Goal: Task Accomplishment & Management: Manage account settings

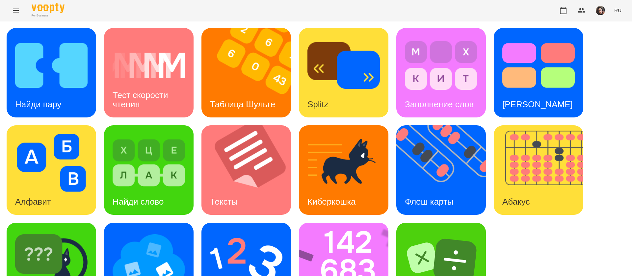
scroll to position [43, 0]
click at [339, 189] on div "Киберкошка" at bounding box center [331, 202] width 65 height 26
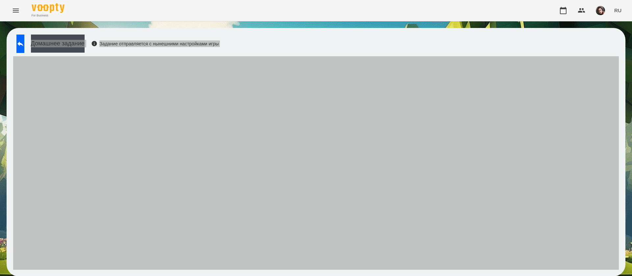
click at [558, 17] on div "For Business RU Домашнее задание Задание отправляется с нынешними настройками и…" at bounding box center [316, 141] width 632 height 283
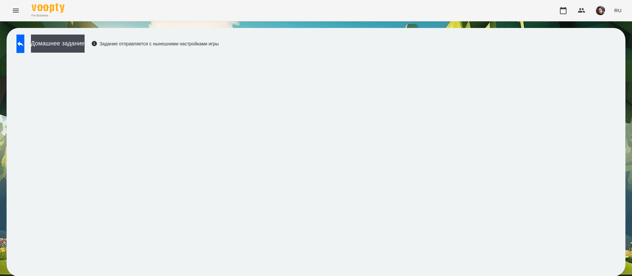
click at [26, 33] on div "Домашнее задание Задание отправляется с нынешними настройками игры" at bounding box center [316, 152] width 618 height 248
click at [20, 41] on button at bounding box center [20, 44] width 8 height 18
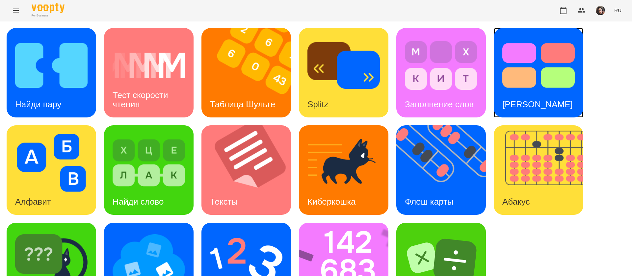
click at [541, 82] on img at bounding box center [538, 66] width 72 height 58
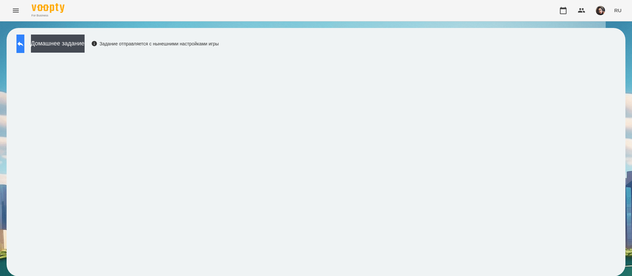
click at [24, 40] on icon at bounding box center [20, 44] width 8 height 8
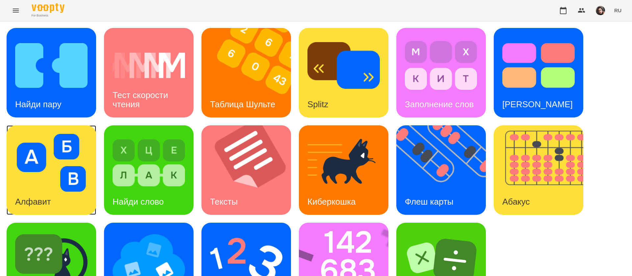
click at [22, 163] on img at bounding box center [51, 163] width 72 height 58
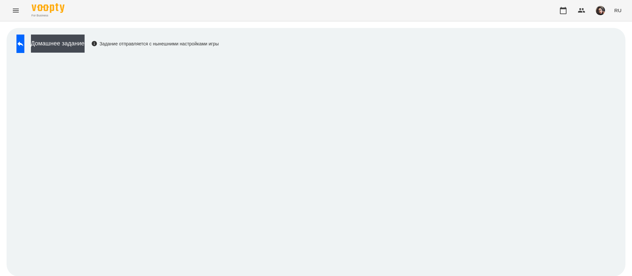
scroll to position [0, 0]
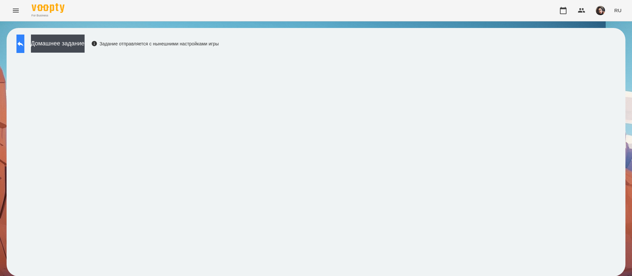
click at [21, 42] on button at bounding box center [20, 44] width 8 height 18
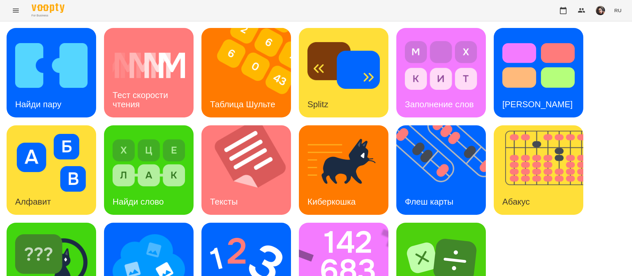
scroll to position [43, 0]
drag, startPoint x: 390, startPoint y: 104, endPoint x: 343, endPoint y: 122, distance: 50.9
click at [343, 122] on div "Найди пару Тест скорости чтения Таблица Шульте Splitz Заполнение слов Тест Стру…" at bounding box center [316, 170] width 618 height 284
click at [341, 134] on img at bounding box center [343, 163] width 72 height 58
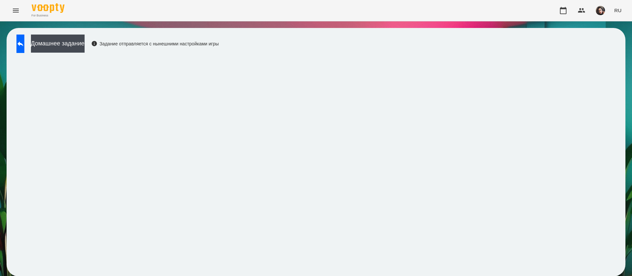
scroll to position [0, 0]
click at [24, 48] on button at bounding box center [20, 44] width 8 height 18
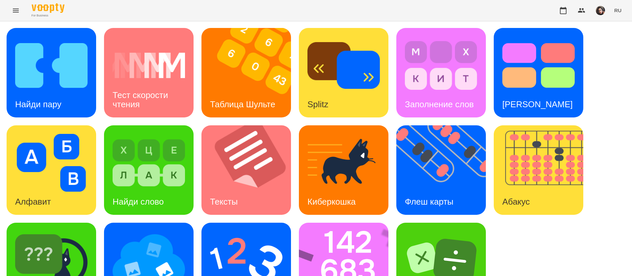
scroll to position [43, 0]
click at [35, 231] on img at bounding box center [51, 260] width 72 height 58
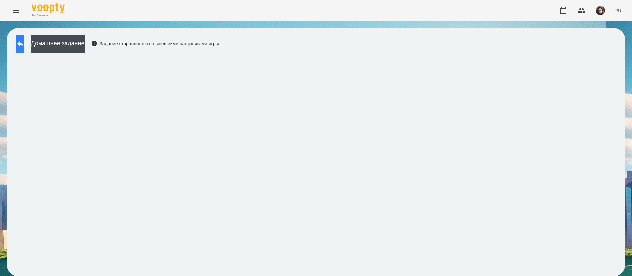
click at [24, 42] on icon at bounding box center [20, 44] width 8 height 8
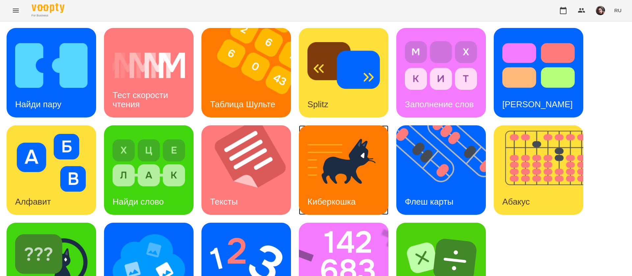
click at [334, 171] on img at bounding box center [343, 163] width 72 height 58
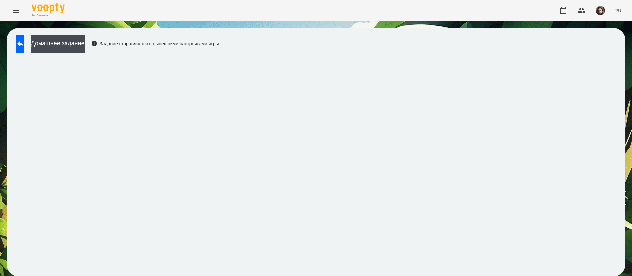
drag, startPoint x: 307, startPoint y: 295, endPoint x: 592, endPoint y: -60, distance: 455.1
click at [592, 0] on html "For Business RU Домашнее задание Задание отправляется с нынешними настройками и…" at bounding box center [316, 141] width 632 height 283
click at [24, 41] on icon at bounding box center [20, 44] width 8 height 8
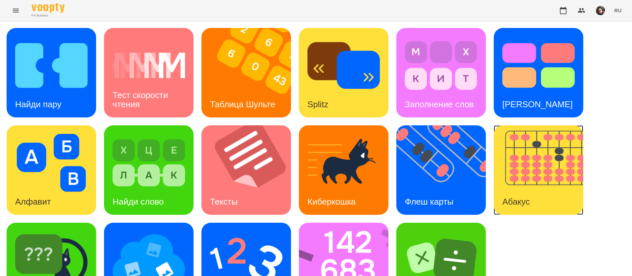
drag, startPoint x: 516, startPoint y: 144, endPoint x: 350, endPoint y: 1, distance: 219.0
click at [516, 144] on img at bounding box center [542, 169] width 98 height 89
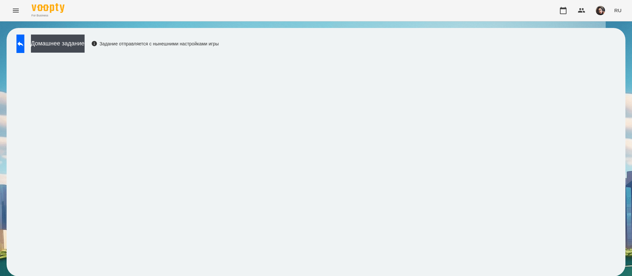
click at [15, 42] on div "Домашнее задание Задание отправляется с нынешними настройками игры" at bounding box center [116, 46] width 206 height 22
drag, startPoint x: 32, startPoint y: 34, endPoint x: 30, endPoint y: 41, distance: 7.3
click at [30, 41] on div "Домашнее задание Задание отправляется с нынешними настройками игры" at bounding box center [316, 152] width 618 height 248
click at [24, 41] on icon at bounding box center [20, 44] width 8 height 8
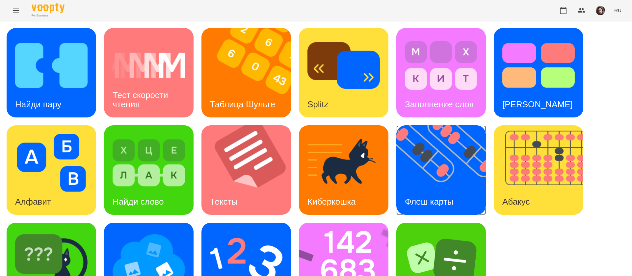
click at [431, 176] on img at bounding box center [445, 169] width 98 height 89
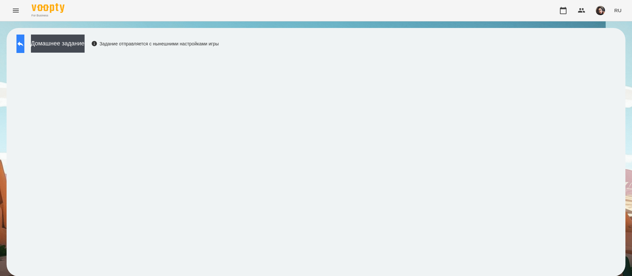
click at [24, 40] on icon at bounding box center [20, 44] width 8 height 8
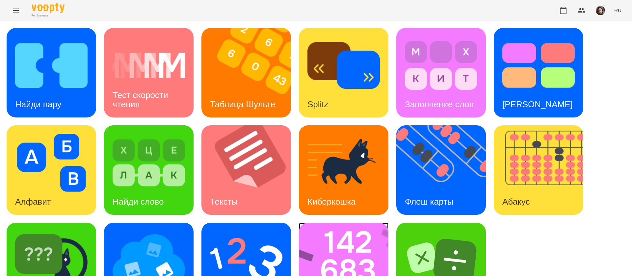
click at [340, 240] on img at bounding box center [348, 267] width 98 height 89
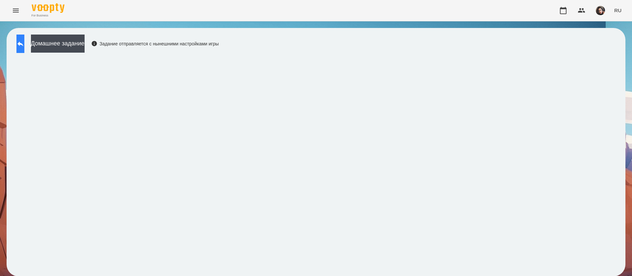
click at [24, 48] on button at bounding box center [20, 44] width 8 height 18
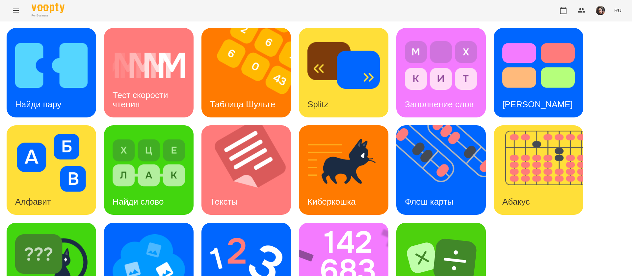
scroll to position [43, 0]
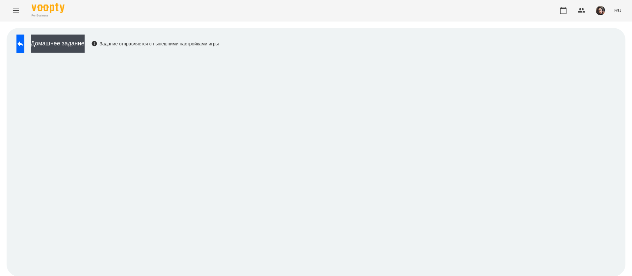
scroll to position [0, 0]
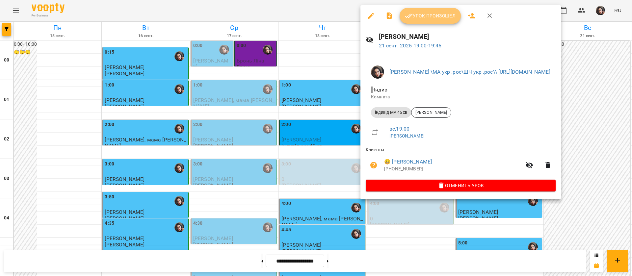
click at [418, 15] on span "Урок произошел" at bounding box center [430, 16] width 51 height 8
